Goal: Task Accomplishment & Management: Complete application form

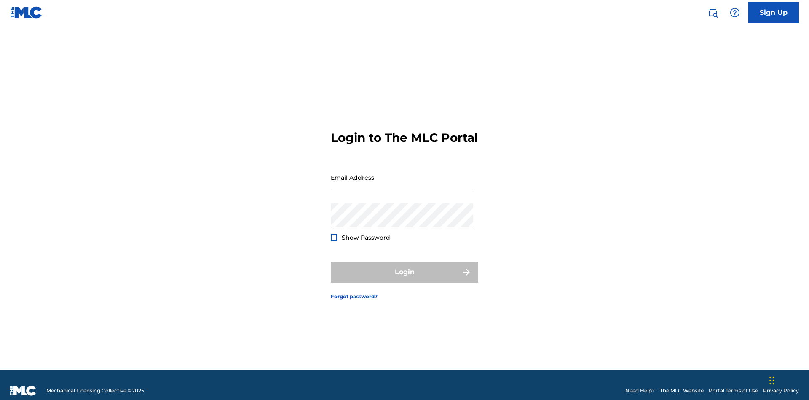
scroll to position [11, 0]
click at [774, 12] on link "Sign Up" at bounding box center [774, 12] width 51 height 21
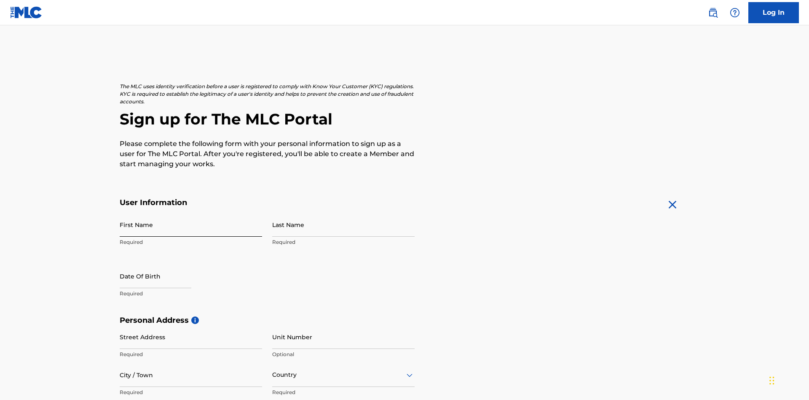
click at [191, 212] on input "First Name" at bounding box center [191, 224] width 142 height 24
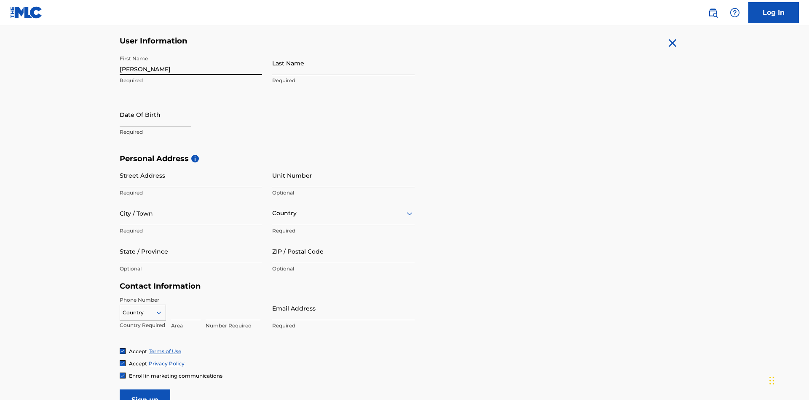
type input "Nicole"
click at [344, 63] on input "Last Name" at bounding box center [343, 63] width 142 height 24
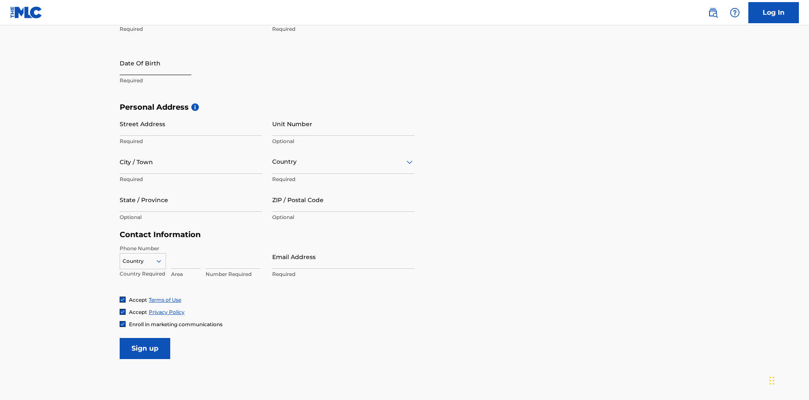
type input "Ribble"
click at [162, 64] on input "text" at bounding box center [156, 63] width 72 height 24
select select "8"
select select "2025"
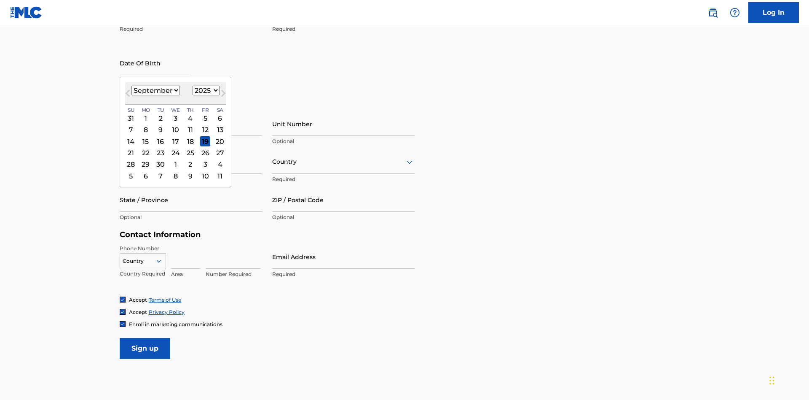
click at [155, 90] on select "January February March April May June July August September October November De…" at bounding box center [156, 91] width 48 height 10
select select "0"
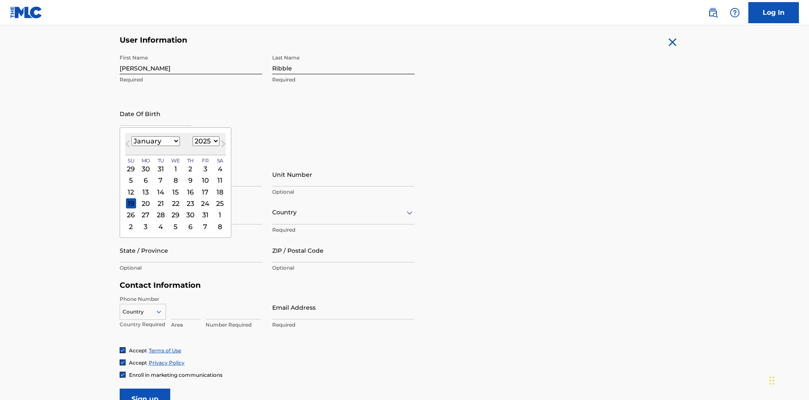
click at [205, 141] on select "1900 1901 1902 1903 1904 1905 1906 1907 1908 1909 1910 1911 1912 1913 1914 1915…" at bounding box center [206, 141] width 27 height 10
select select "1985"
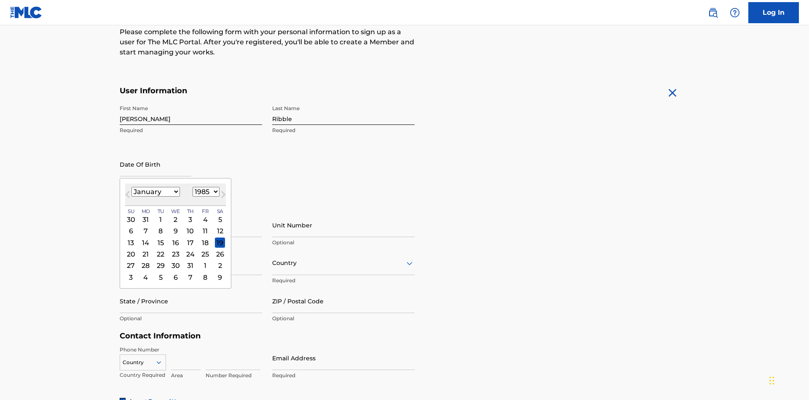
click at [205, 191] on select "1900 1901 1902 1903 1904 1905 1906 1907 1908 1909 1910 1911 1912 1913 1914 1915…" at bounding box center [206, 192] width 27 height 10
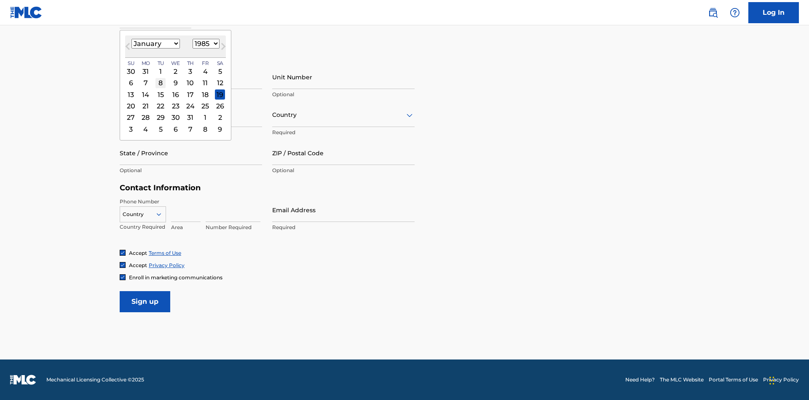
click at [160, 83] on div "8" at bounding box center [161, 83] width 10 height 10
type input "January 8 1985"
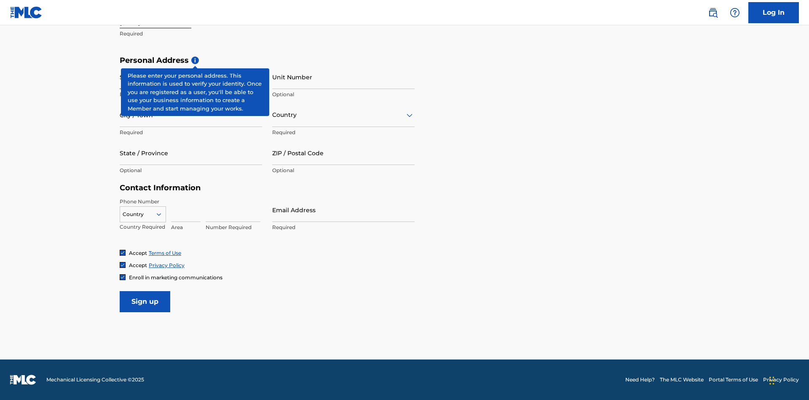
click at [191, 77] on input "Street Address" at bounding box center [191, 77] width 142 height 24
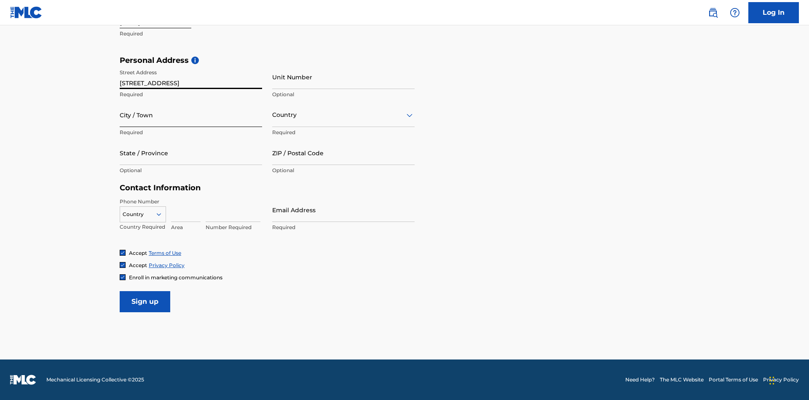
type input "9909 Elks Run Rd"
click at [191, 115] on input "City / Town" at bounding box center [191, 115] width 142 height 24
type input "Roseville"
click at [273, 115] on input "text" at bounding box center [273, 114] width 2 height 9
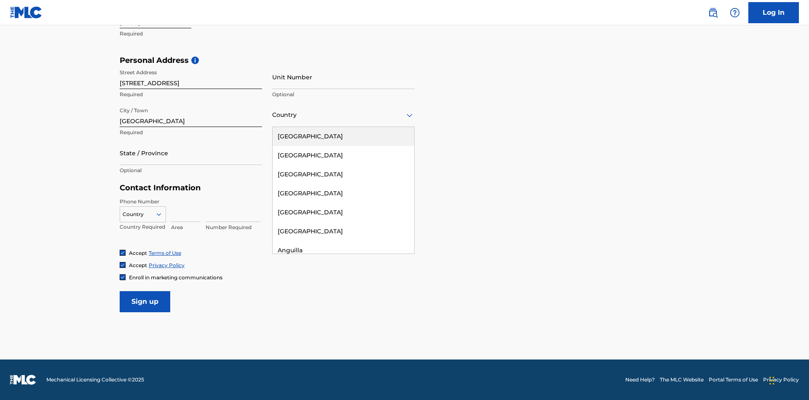
click at [344, 136] on div "United States" at bounding box center [344, 136] width 142 height 19
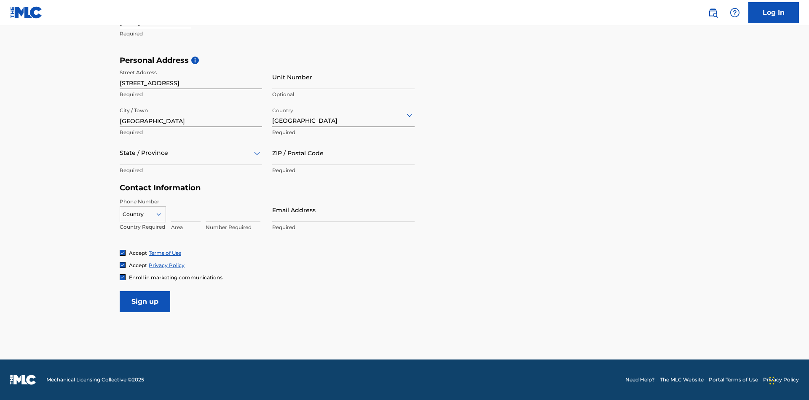
click at [191, 153] on div at bounding box center [191, 153] width 142 height 11
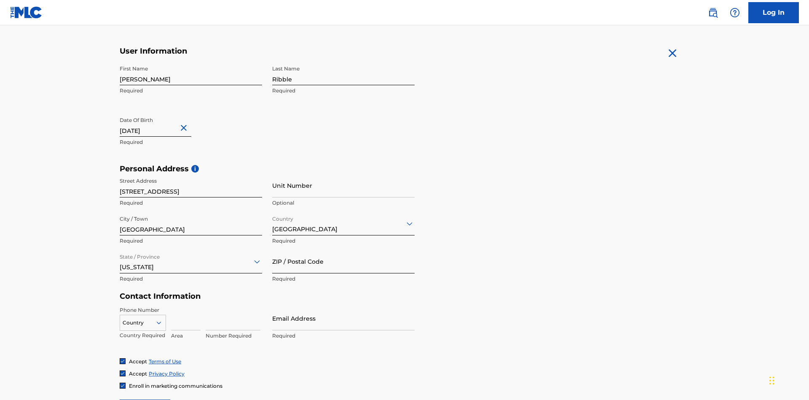
click at [344, 249] on input "ZIP / Postal Code" at bounding box center [343, 261] width 142 height 24
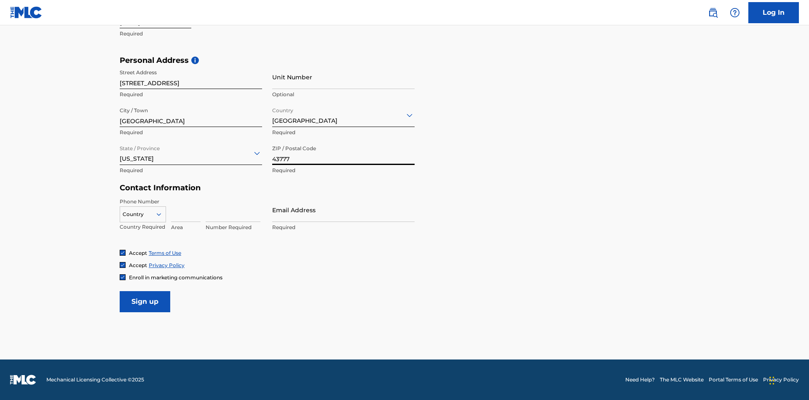
type input "43777"
click at [162, 214] on icon at bounding box center [159, 214] width 8 height 8
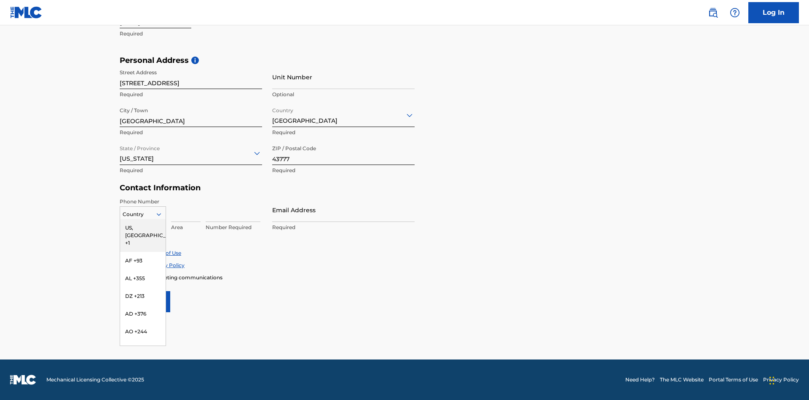
click at [143, 227] on div "US, CA +1" at bounding box center [143, 235] width 46 height 33
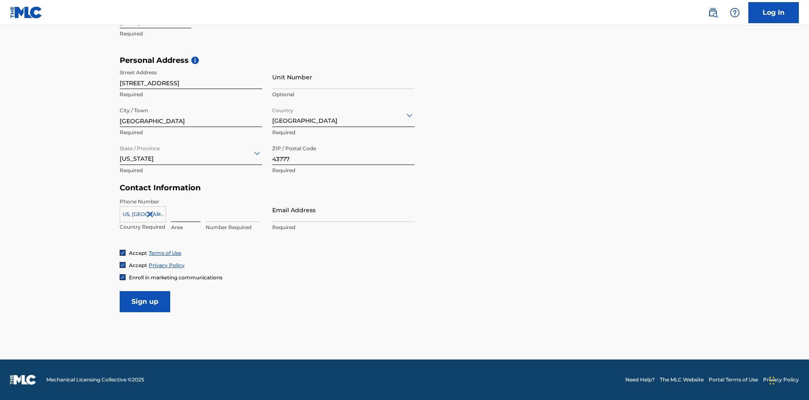
click at [186, 209] on input at bounding box center [186, 210] width 30 height 24
type input "740"
click at [233, 209] on input at bounding box center [233, 210] width 55 height 24
type input "8086351"
click at [344, 209] on input "Email Address" at bounding box center [343, 210] width 142 height 24
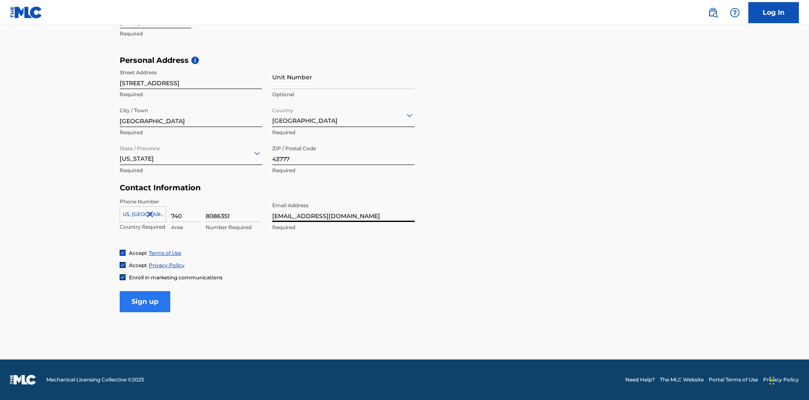
type input "[EMAIL_ADDRESS][DOMAIN_NAME]"
click at [145, 301] on input "Sign up" at bounding box center [145, 301] width 51 height 21
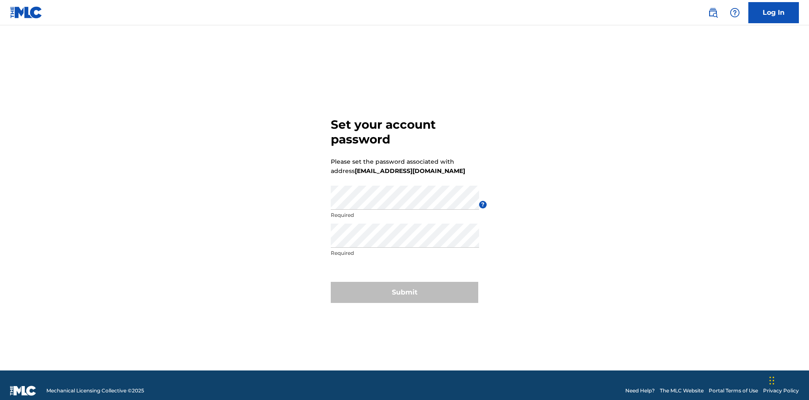
scroll to position [11, 0]
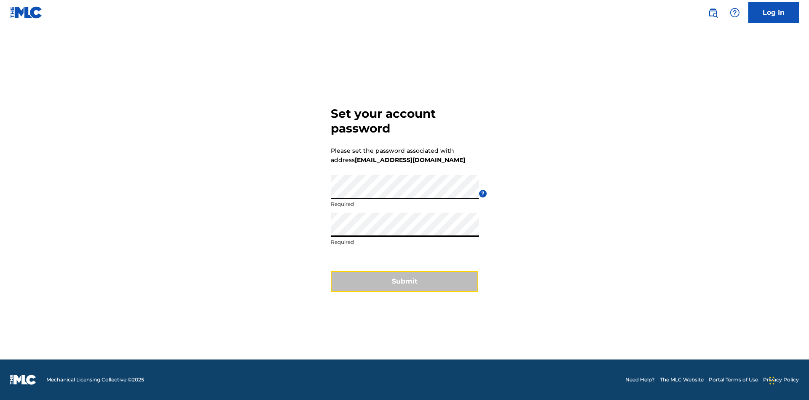
click at [405, 286] on button "Submit" at bounding box center [405, 281] width 148 height 21
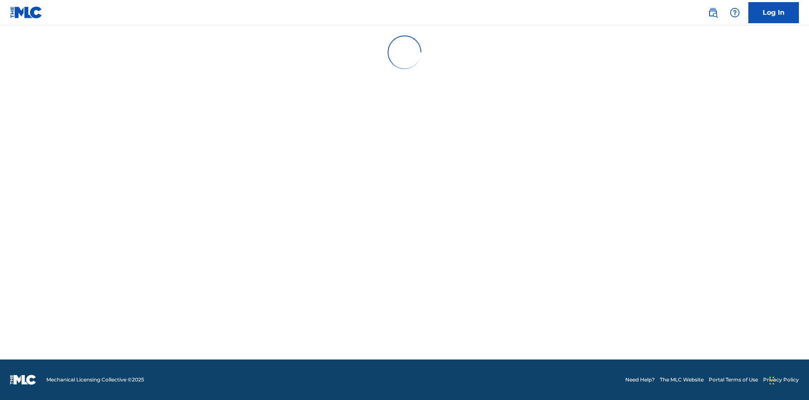
scroll to position [0, 0]
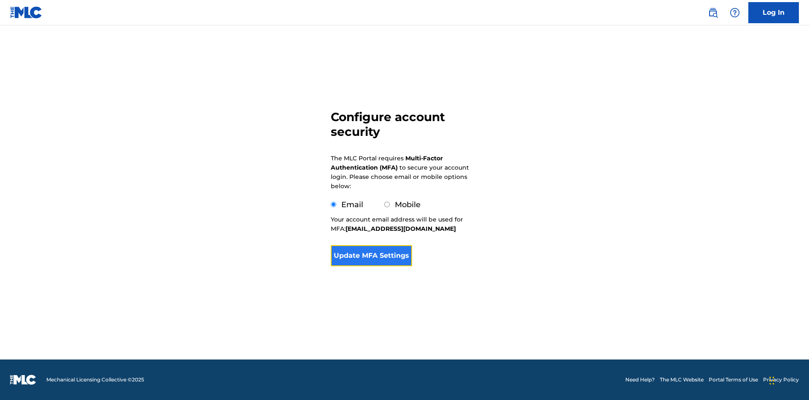
click at [371, 266] on button "Update MFA Settings" at bounding box center [371, 255] width 81 height 21
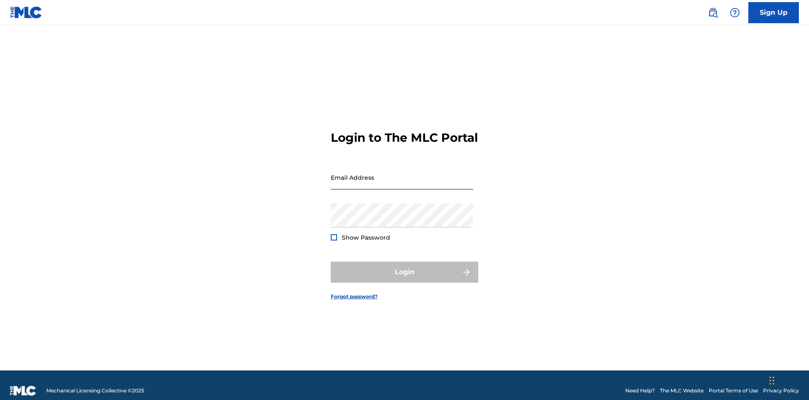
click at [402, 173] on input "Email Address" at bounding box center [402, 177] width 142 height 24
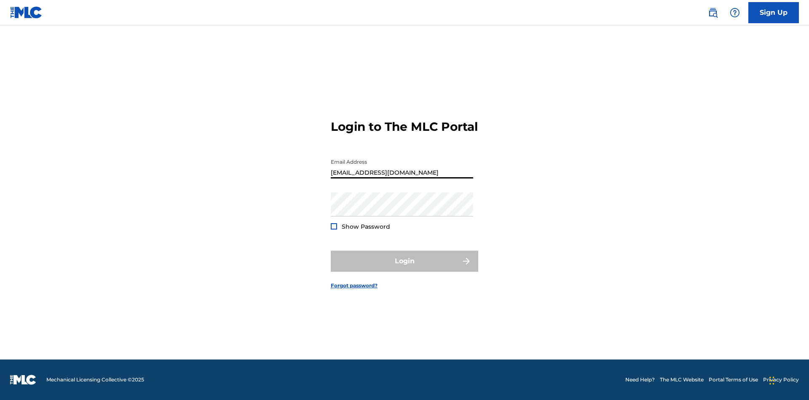
type input "[EMAIL_ADDRESS][DOMAIN_NAME]"
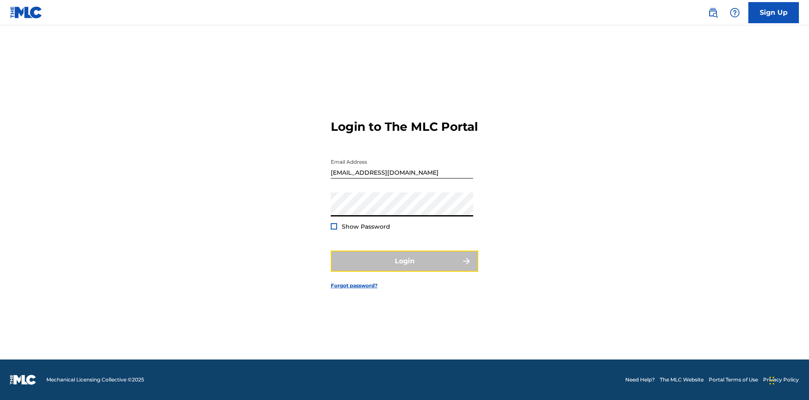
click at [405, 268] on button "Login" at bounding box center [405, 260] width 148 height 21
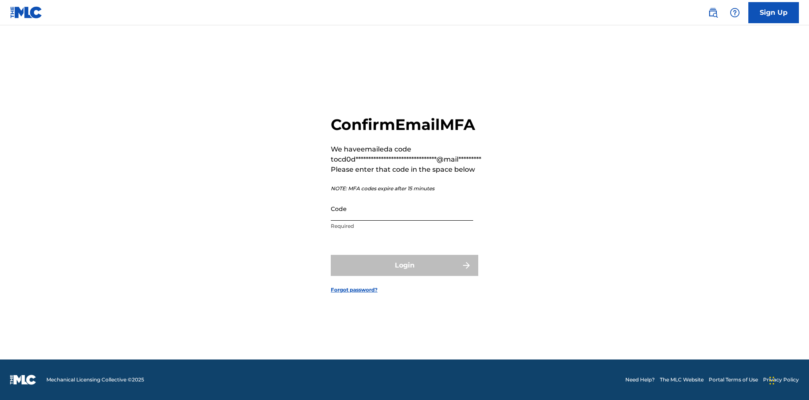
click at [402, 208] on input "Code" at bounding box center [402, 208] width 142 height 24
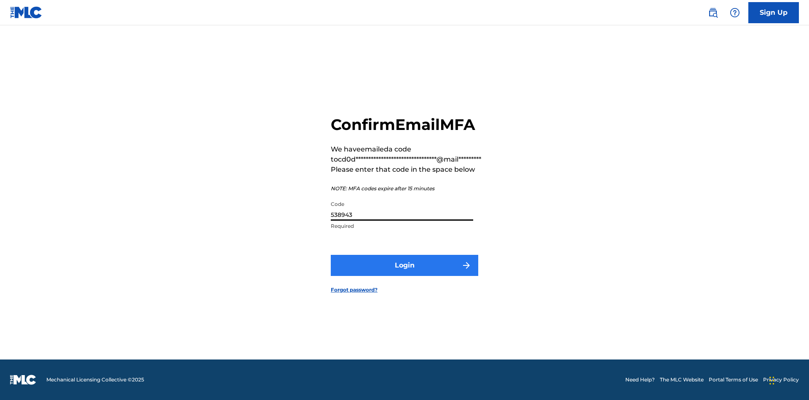
type input "538943"
click at [405, 265] on button "Login" at bounding box center [405, 265] width 148 height 21
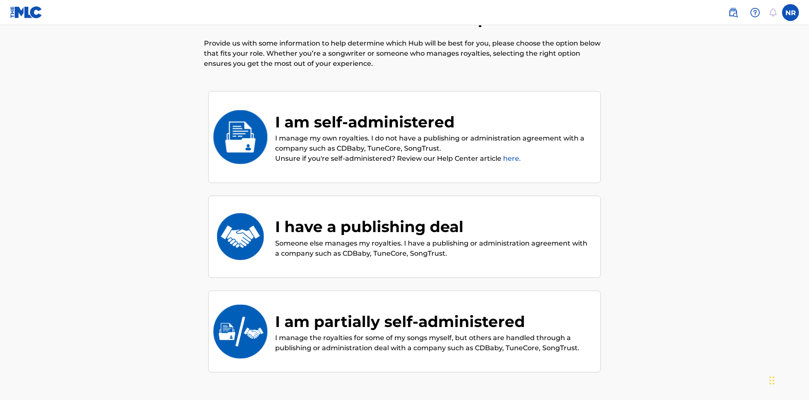
click at [434, 215] on div "I have a publishing deal" at bounding box center [433, 226] width 317 height 23
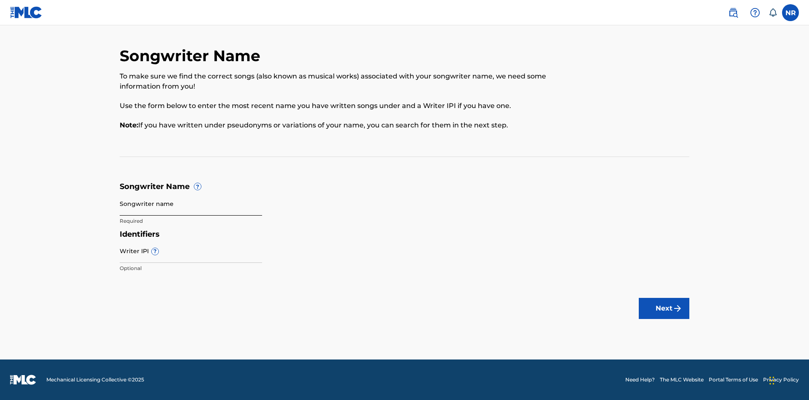
click at [191, 203] on input "Songwriter name" at bounding box center [191, 203] width 142 height 24
type input "7b65qEhmpOtFblnx3LyRbb14q elzK8dTZ9WTfiAq937UIEEV3R"
click at [191, 250] on input "Writer IPI ?" at bounding box center [191, 251] width 142 height 24
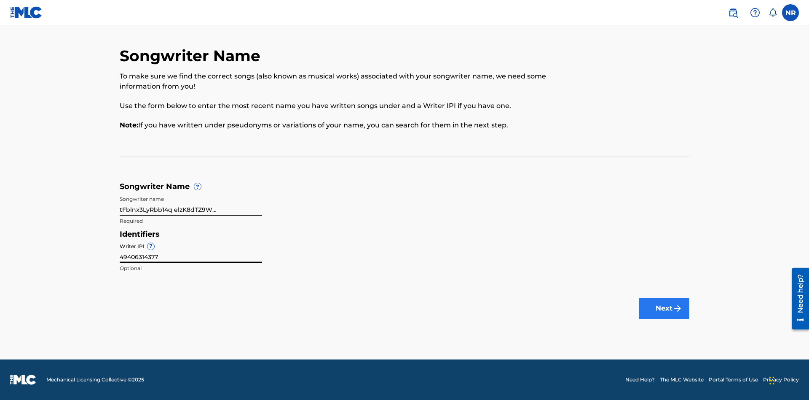
type input "49406314377"
click at [664, 308] on button "Next" at bounding box center [664, 308] width 51 height 21
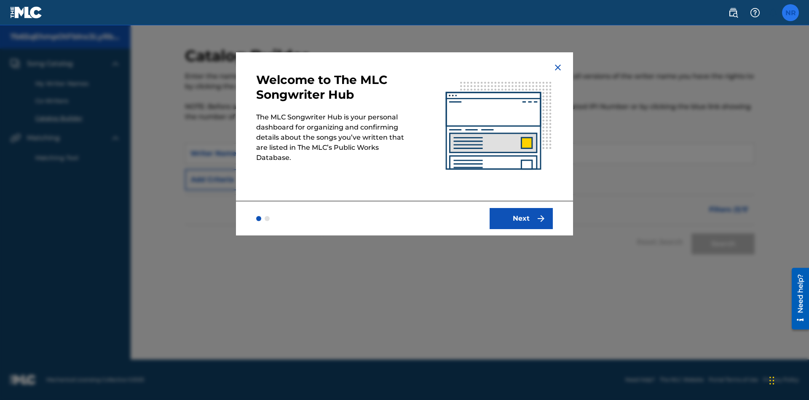
click at [791, 12] on label at bounding box center [790, 12] width 17 height 17
click at [791, 13] on input "NR [PERSON_NAME] [EMAIL_ADDRESS][DOMAIN_NAME] Notification Preferences Profile …" at bounding box center [791, 13] width 0 height 0
